Goal: Find specific page/section: Find specific page/section

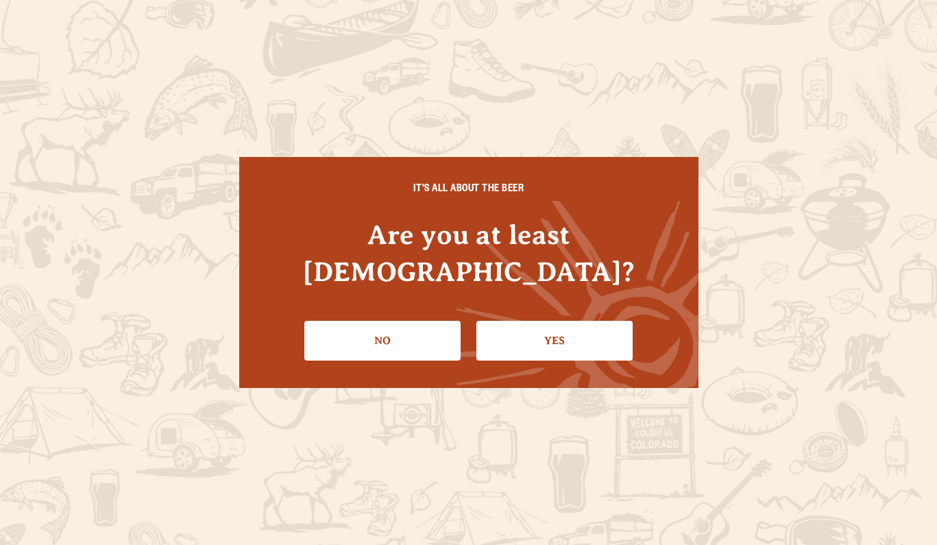
click at [541, 310] on li "Yes" at bounding box center [554, 335] width 156 height 50
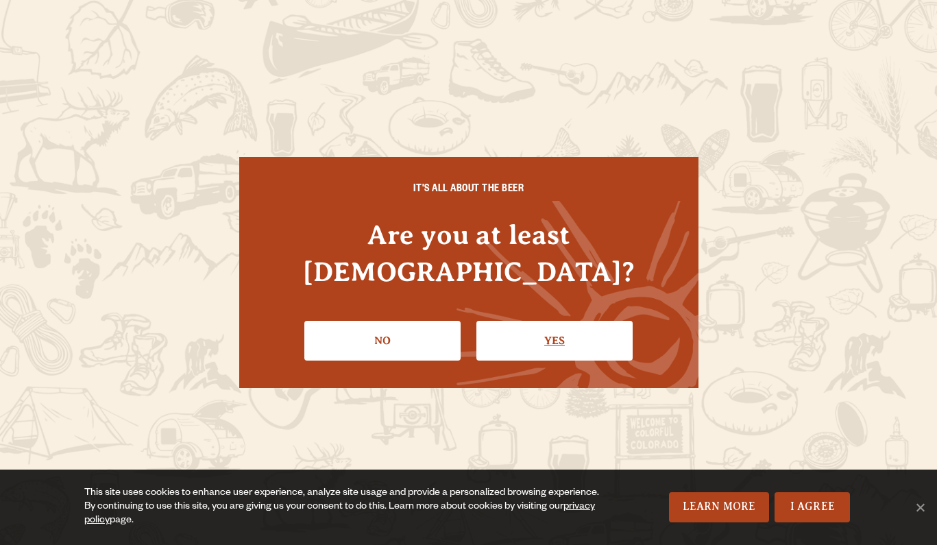
click at [541, 321] on link "Yes" at bounding box center [554, 341] width 156 height 40
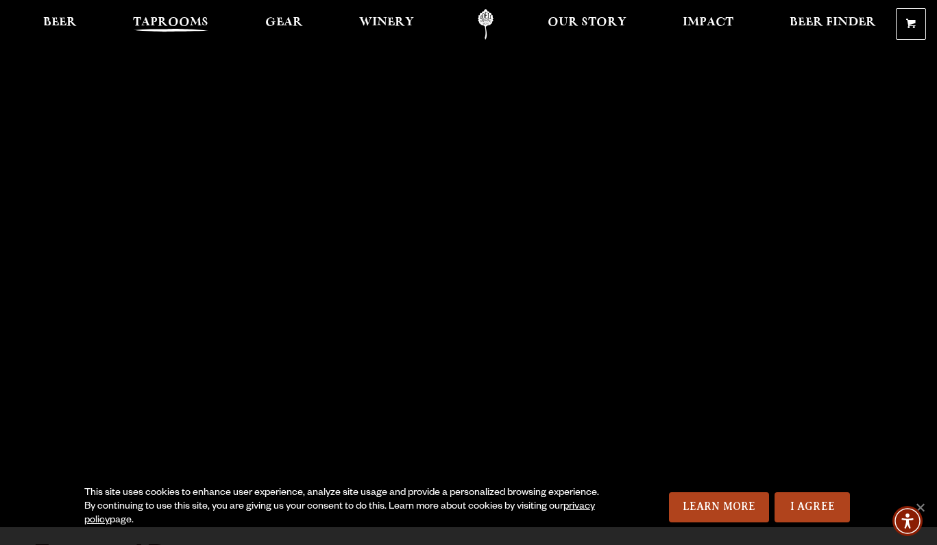
click at [189, 25] on span "Taprooms" at bounding box center [170, 22] width 75 height 11
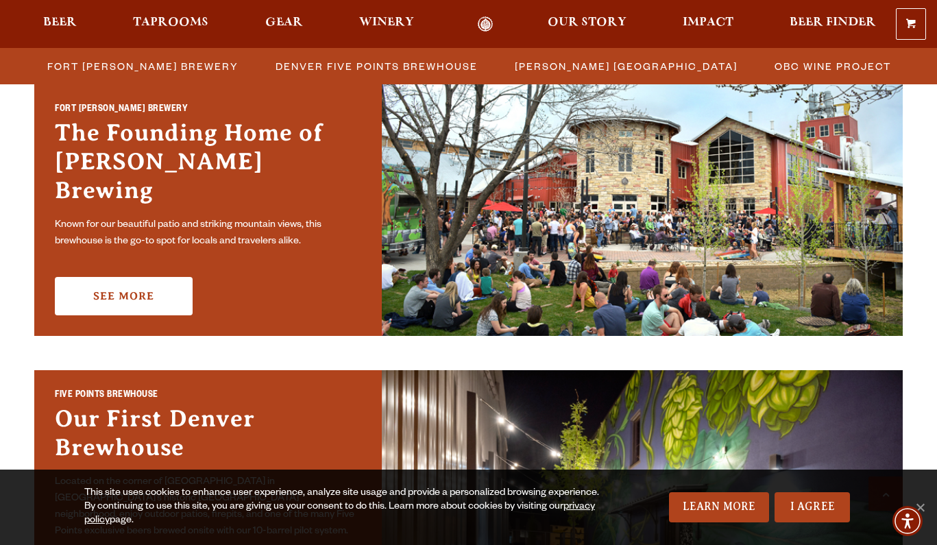
scroll to position [434, 0]
click at [129, 284] on link "See More" at bounding box center [124, 296] width 138 height 38
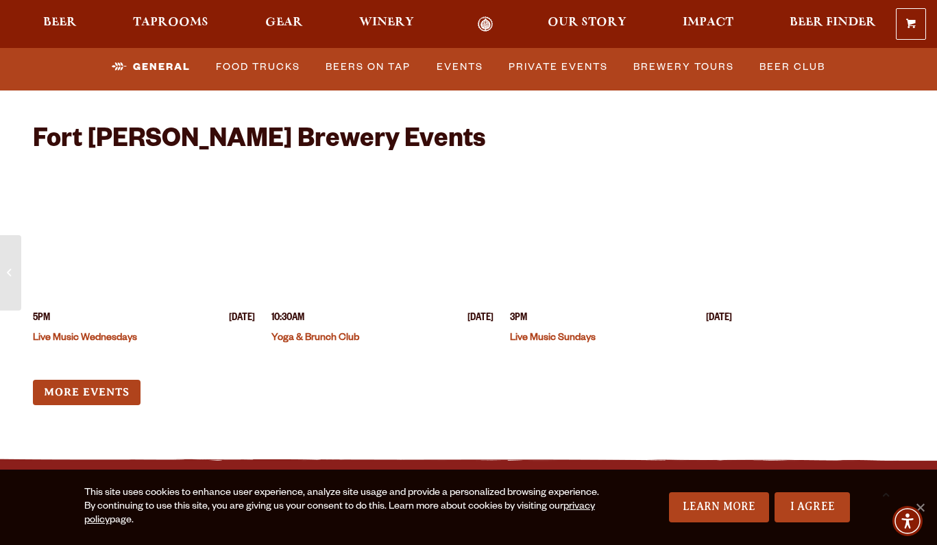
scroll to position [5298, 0]
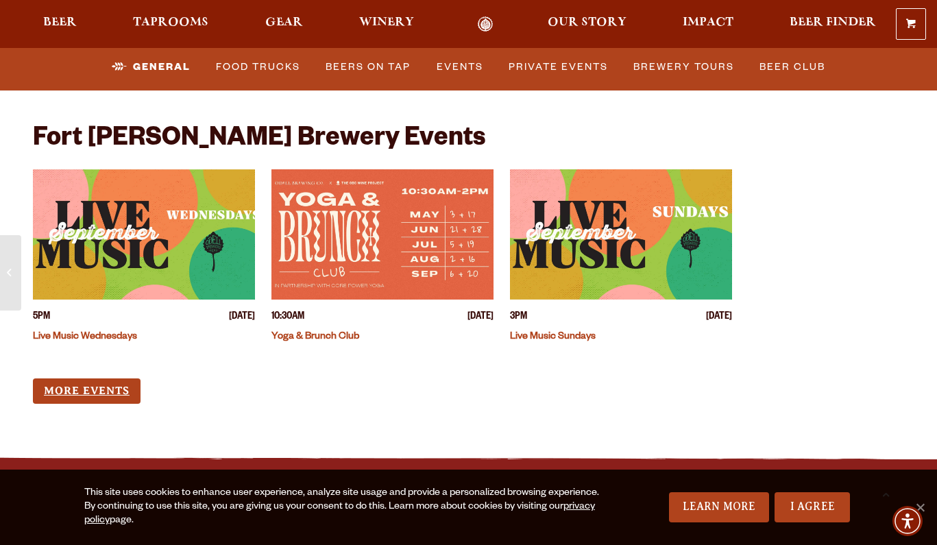
click at [108, 378] on link "More Events" at bounding box center [87, 390] width 108 height 25
